Goal: Task Accomplishment & Management: Manage account settings

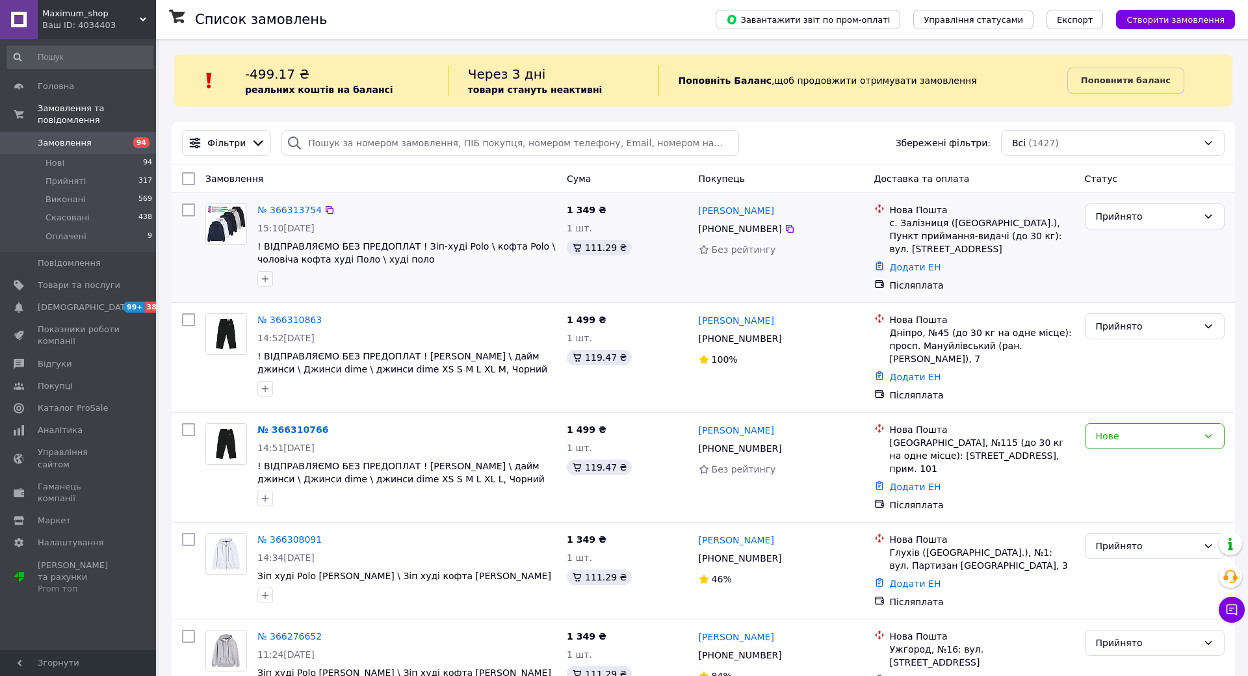
drag, startPoint x: 404, startPoint y: 462, endPoint x: 509, endPoint y: 207, distance: 276.4
click at [509, 207] on div "№ 366313754" at bounding box center [407, 210] width 302 height 16
drag, startPoint x: 839, startPoint y: 419, endPoint x: 764, endPoint y: 418, distance: 74.8
click at [764, 422] on div "[PERSON_NAME]" at bounding box center [782, 430] width 168 height 16
copy link "[PERSON_NAME]"
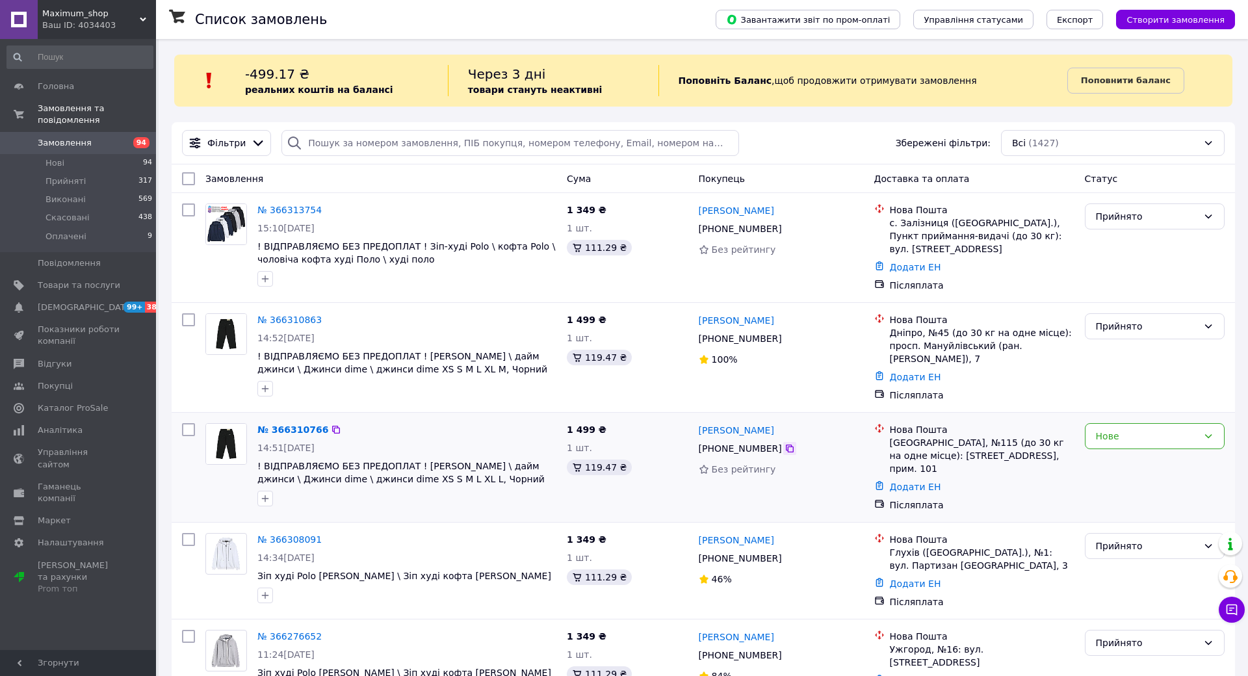
click at [796, 443] on div at bounding box center [789, 448] width 13 height 13
click at [794, 445] on icon at bounding box center [790, 449] width 8 height 8
click at [993, 436] on div "[GEOGRAPHIC_DATA], №115 (до 30 кг на одне місце): [STREET_ADDRESS], прим. 101" at bounding box center [982, 455] width 185 height 39
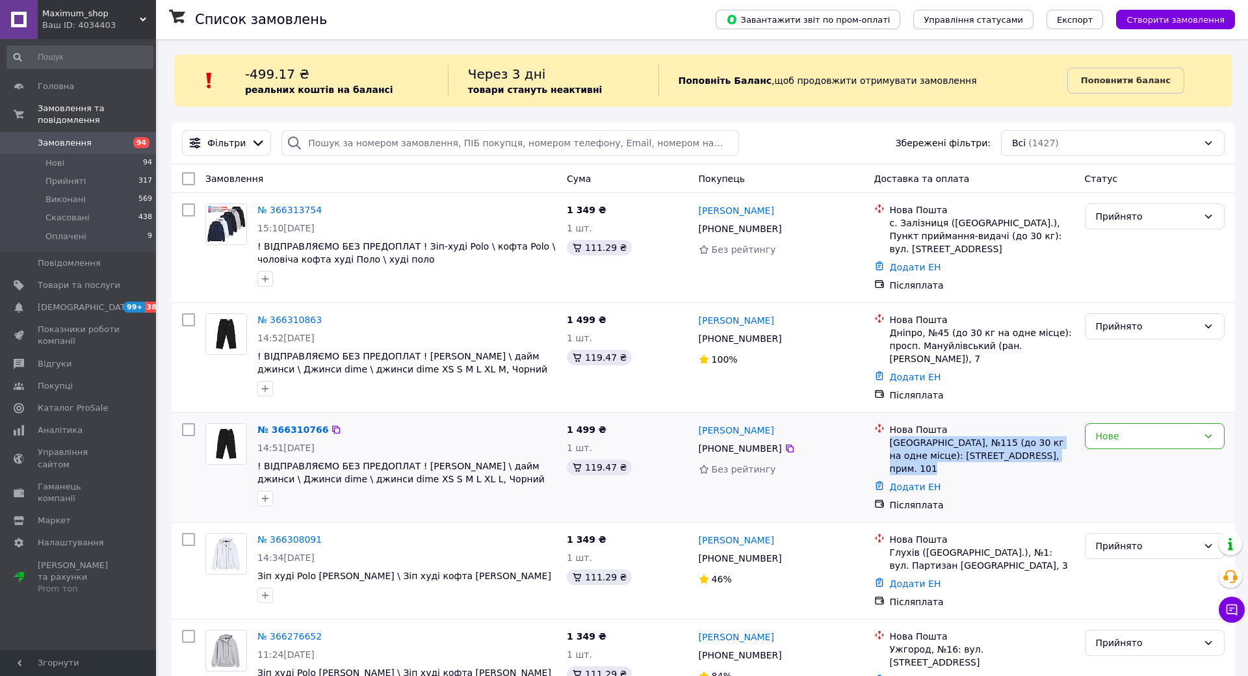
copy ul "[GEOGRAPHIC_DATA], №115 (до 30 кг на одне місце): [STREET_ADDRESS], прим. 101"
click at [984, 436] on div "[GEOGRAPHIC_DATA], №115 (до 30 кг на одне місце): [STREET_ADDRESS], прим. 101" at bounding box center [982, 455] width 185 height 39
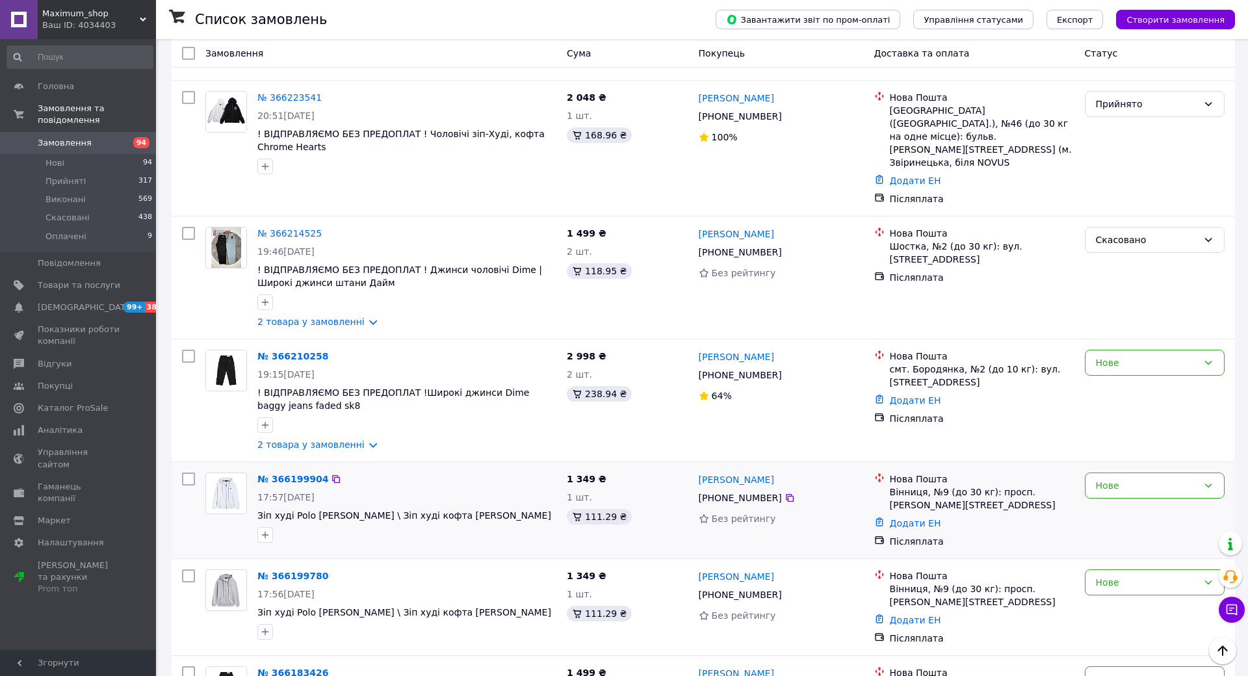
scroll to position [1155, 0]
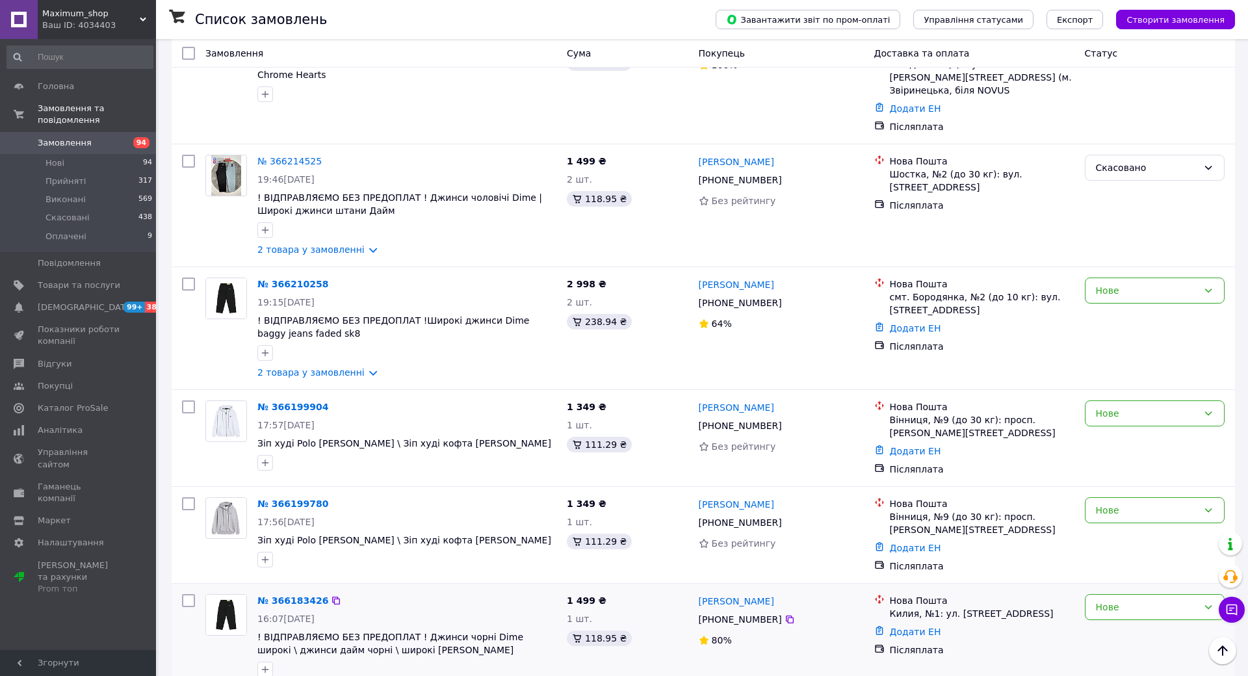
drag, startPoint x: 746, startPoint y: 497, endPoint x: 1116, endPoint y: 510, distance: 369.5
click at [1116, 589] on div "№ 366183426 16:07, 11.10.2025 ! ВІДПРАВЛЯЄМО БЕЗ ПРЕДОПЛАТ ! Джинси чорні Dime …" at bounding box center [703, 636] width 1053 height 94
copy div "1 499 ₴ 1 шт. 118.95 ₴ Дарья Воронюк +380 97 457 97 74 80% Нова Пошта Килия, №1…"
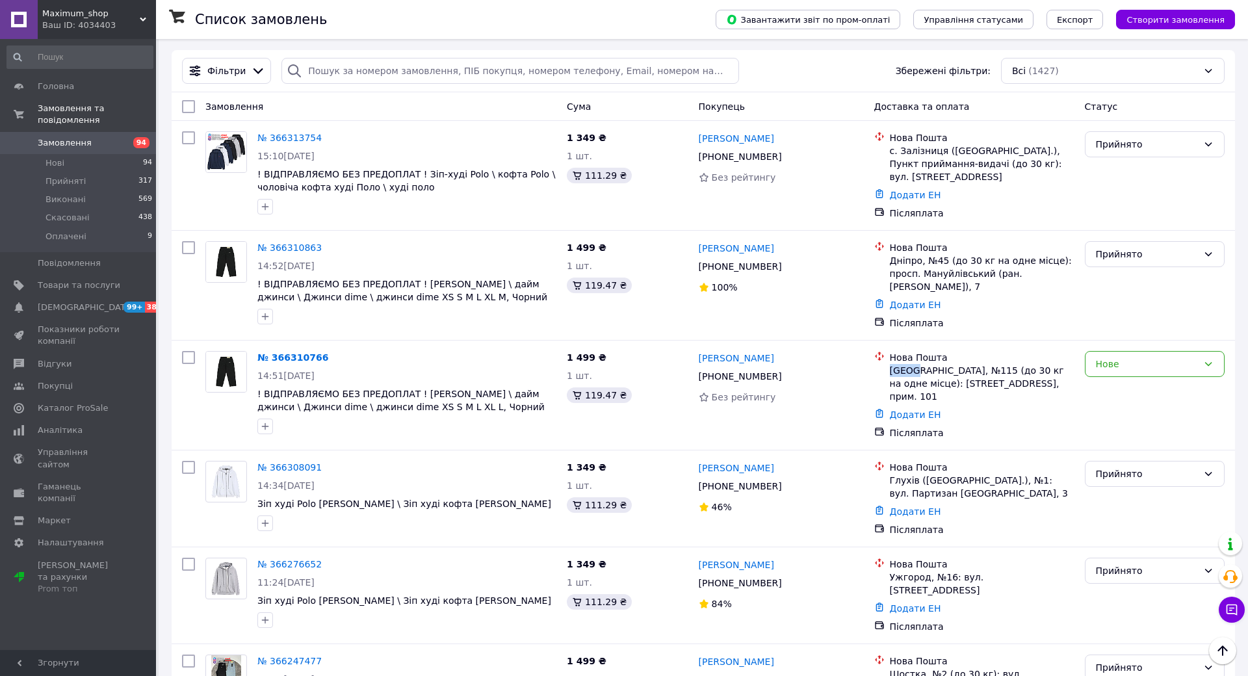
scroll to position [0, 0]
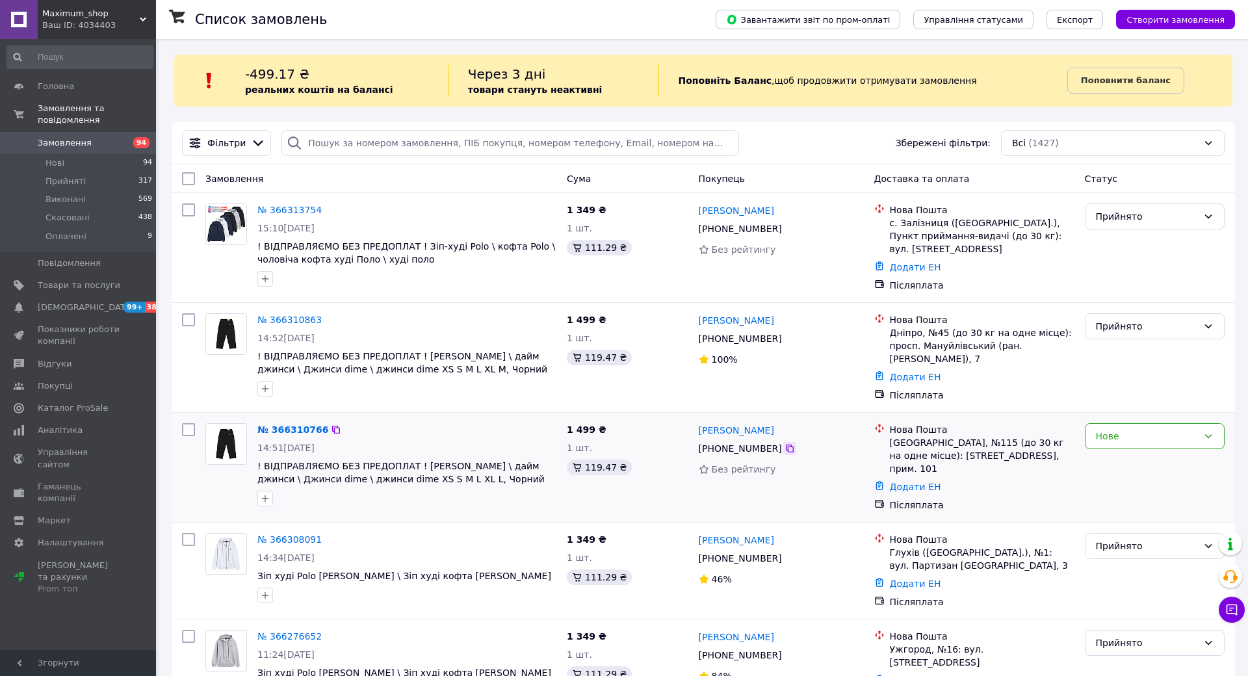
click at [795, 443] on icon at bounding box center [790, 448] width 10 height 10
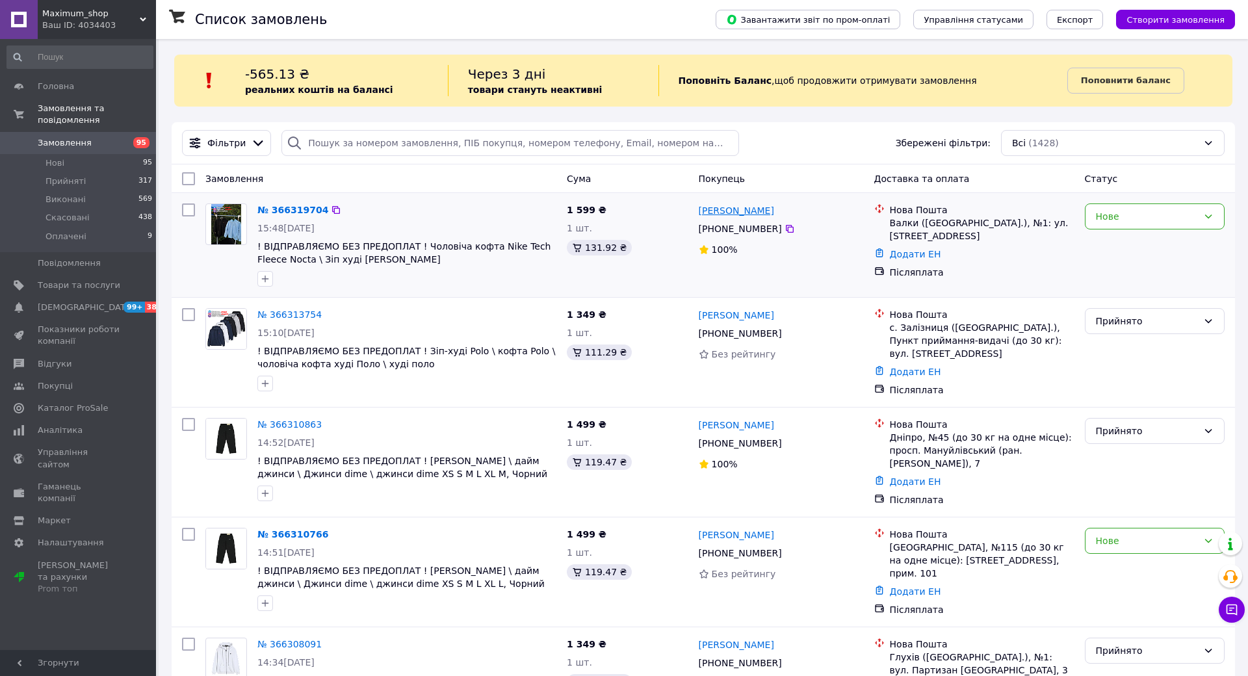
drag, startPoint x: 839, startPoint y: 204, endPoint x: 762, endPoint y: 213, distance: 77.9
click at [762, 213] on div "[PERSON_NAME]" at bounding box center [782, 210] width 168 height 16
copy link "[PERSON_NAME]"
click at [795, 230] on icon at bounding box center [790, 229] width 10 height 10
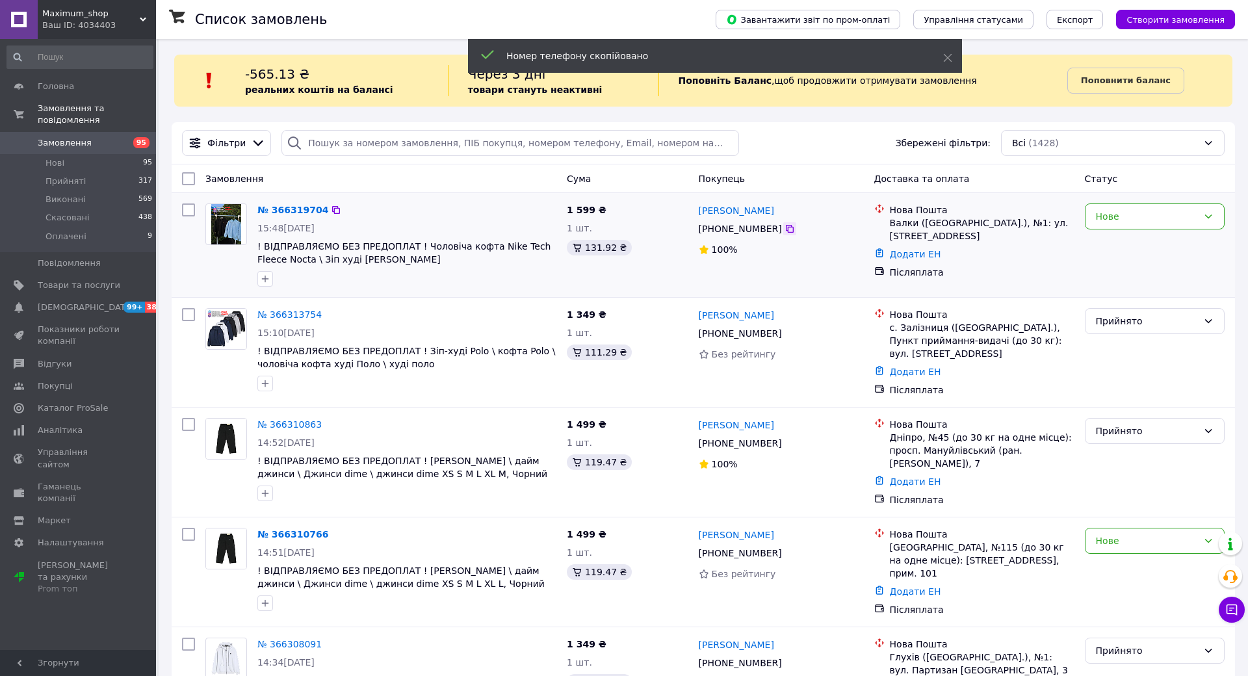
click at [795, 230] on icon at bounding box center [790, 229] width 10 height 10
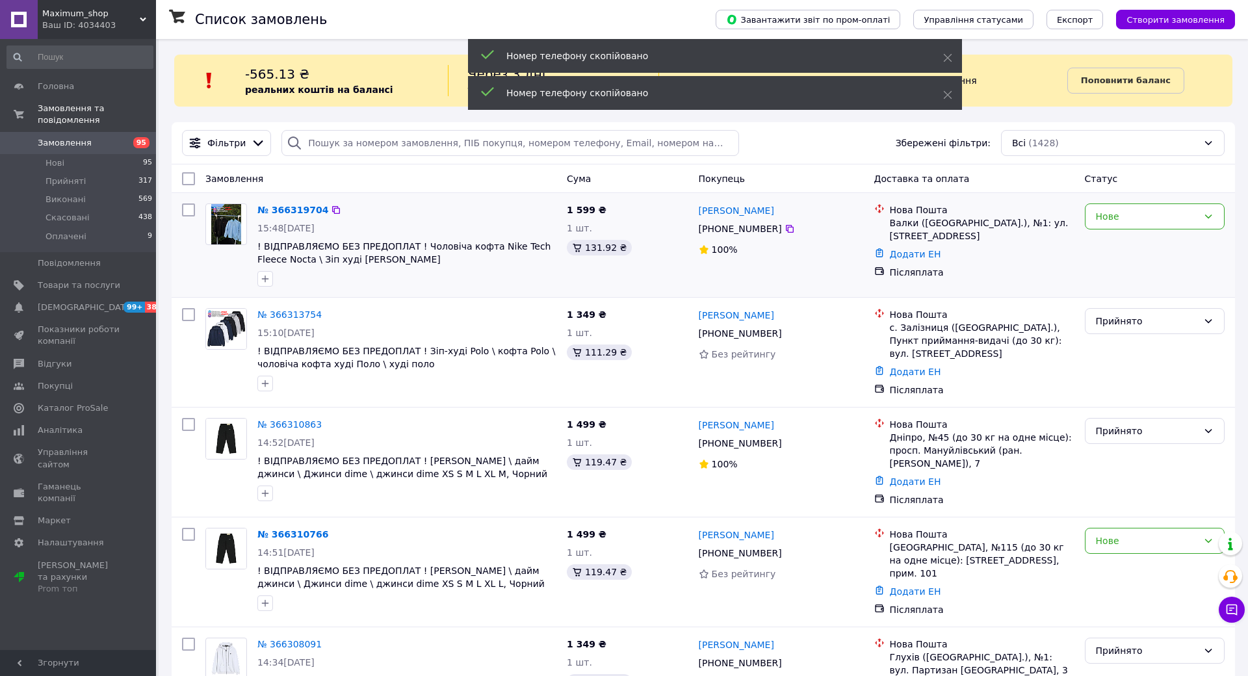
click at [973, 232] on div "Нова Пошта Валки ([STREET_ADDRESS]: ул. [STREET_ADDRESS]" at bounding box center [982, 222] width 190 height 39
click at [977, 224] on div "Валки ([GEOGRAPHIC_DATA].), №1: ул. [STREET_ADDRESS]" at bounding box center [982, 229] width 185 height 26
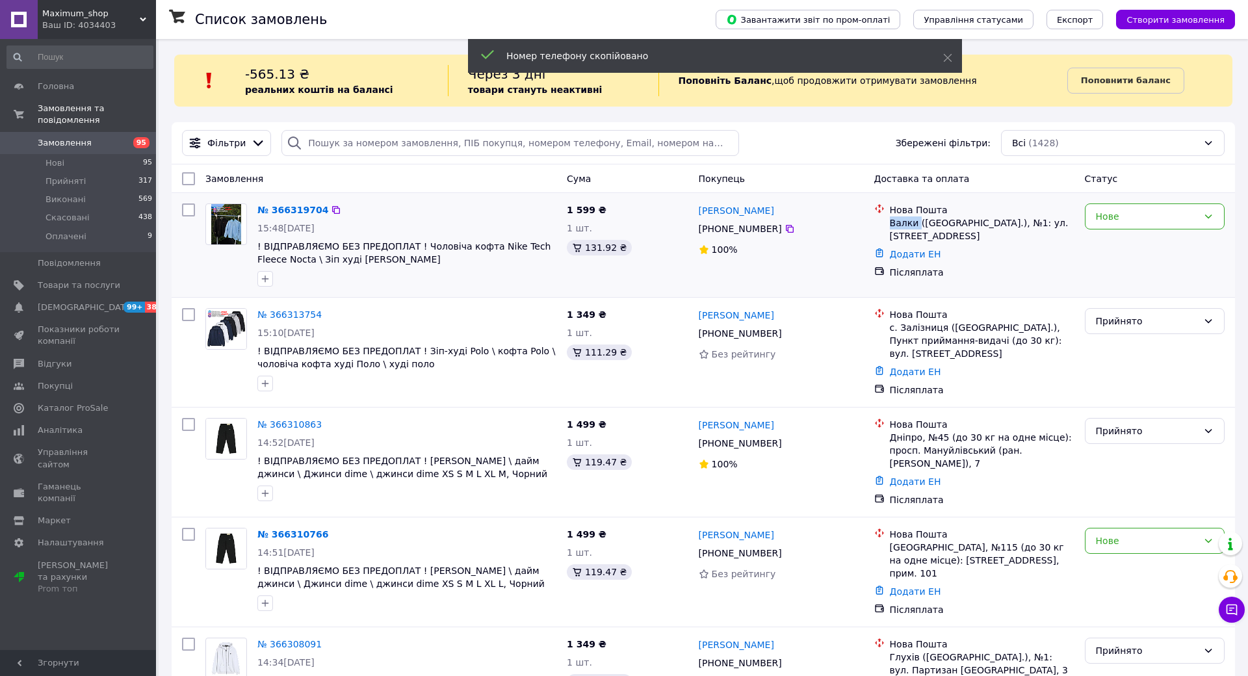
copy div "Валки"
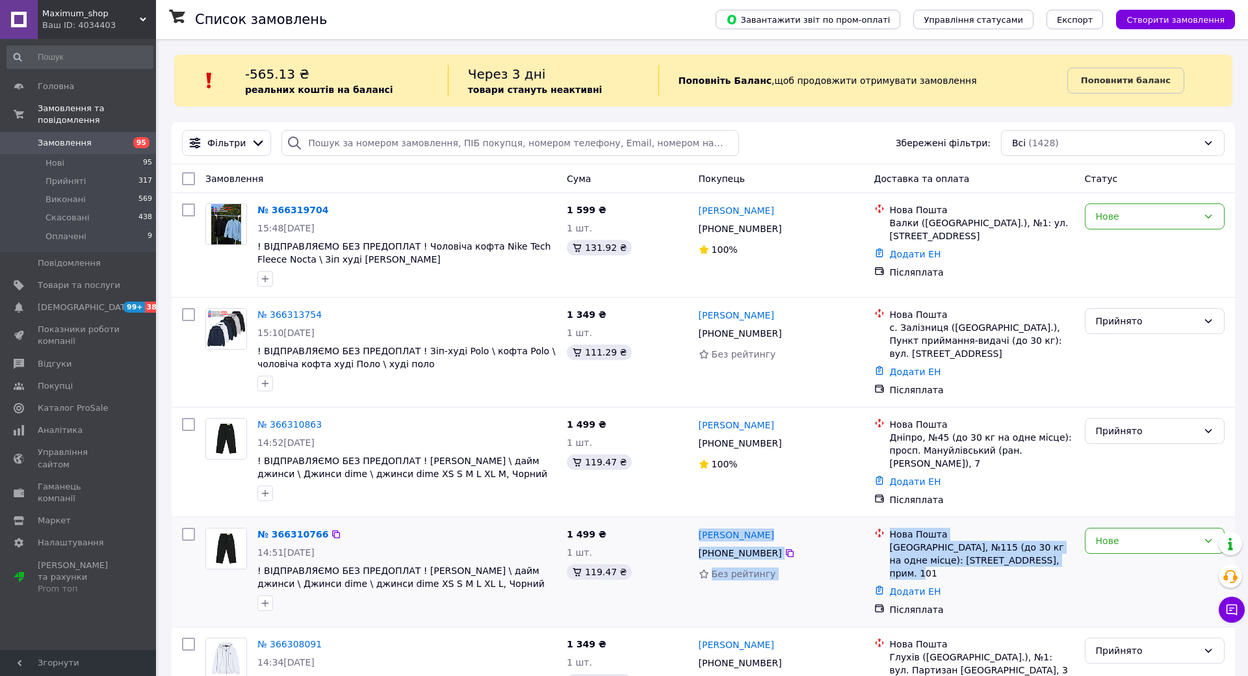
drag, startPoint x: 759, startPoint y: 527, endPoint x: 1138, endPoint y: 548, distance: 379.6
click at [1138, 548] on div "№ 366310766 14:51[DATE] ! ВІДПРАВЛЯЄМО БЕЗ ПРЕДОПЛАТ ! [PERSON_NAME] \ дайм джи…" at bounding box center [703, 572] width 1053 height 99
copy div "[PERSON_NAME] [PHONE_NUMBER] Без рейтингу Нова Пошта Одеса, №115 (до 30 кг на о…"
